Goal: Task Accomplishment & Management: Manage account settings

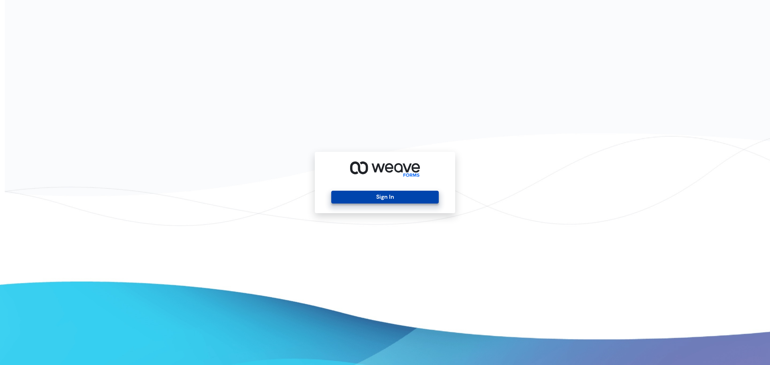
click at [389, 195] on button "Sign In" at bounding box center [384, 197] width 107 height 13
